Goal: Task Accomplishment & Management: Complete application form

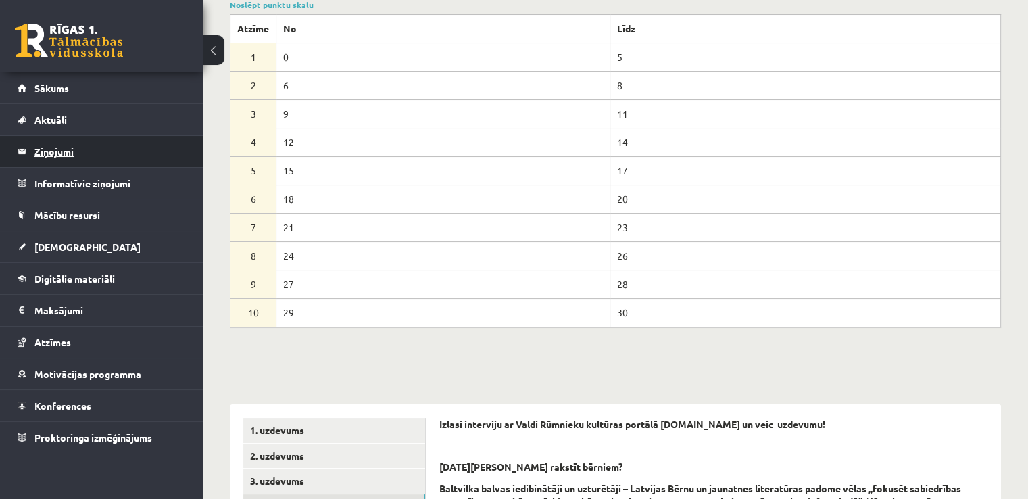
scroll to position [133, 0]
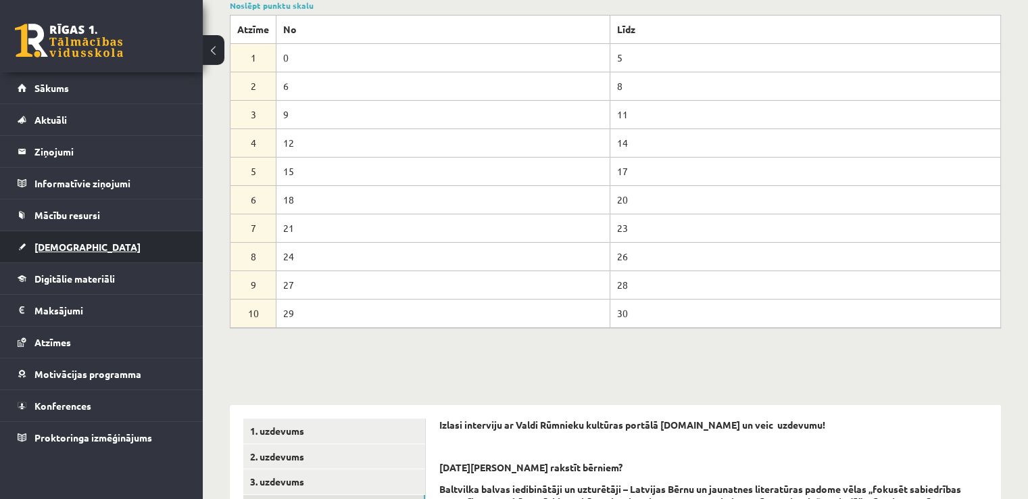
click at [47, 244] on span "[DEMOGRAPHIC_DATA]" at bounding box center [87, 247] width 106 height 12
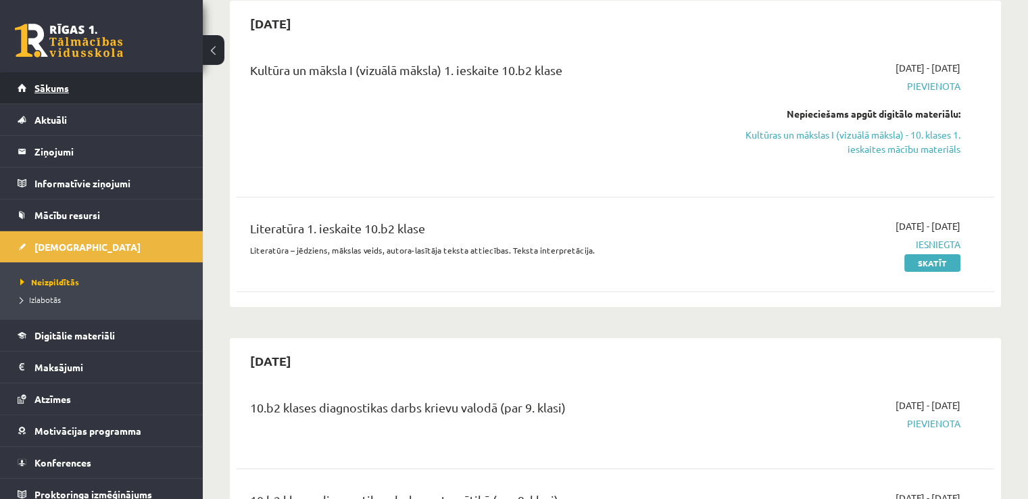
click at [62, 84] on span "Sākums" at bounding box center [51, 88] width 34 height 12
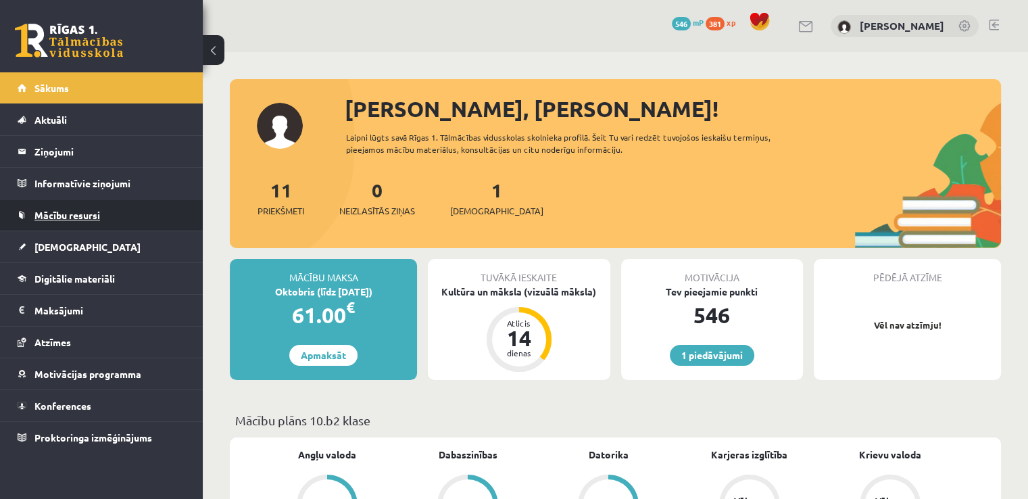
click at [81, 214] on span "Mācību resursi" at bounding box center [67, 215] width 66 height 12
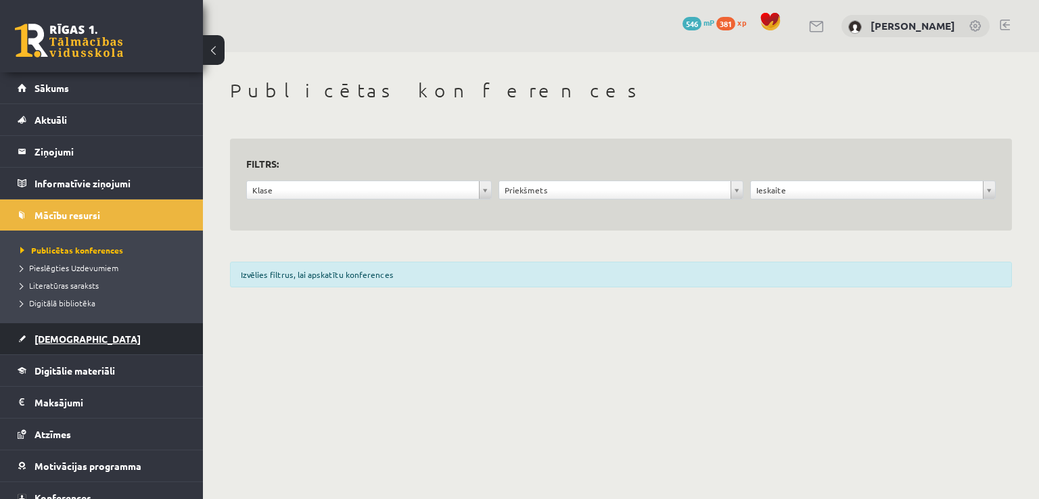
click at [64, 327] on link "[DEMOGRAPHIC_DATA]" at bounding box center [102, 338] width 168 height 31
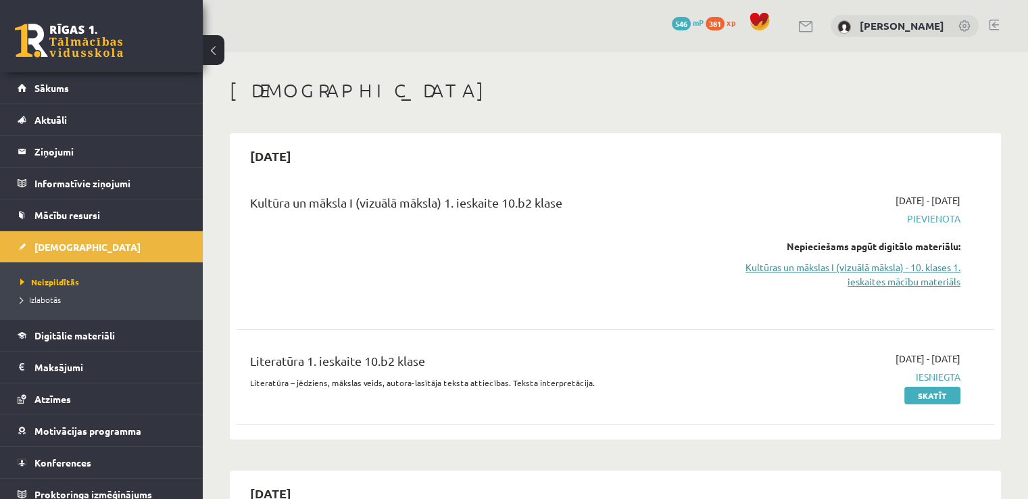
click at [867, 278] on link "Kultūras un mākslas I (vizuālā māksla) - 10. klases 1. ieskaites mācību materiā…" at bounding box center [849, 274] width 223 height 28
